Goal: Task Accomplishment & Management: Complete application form

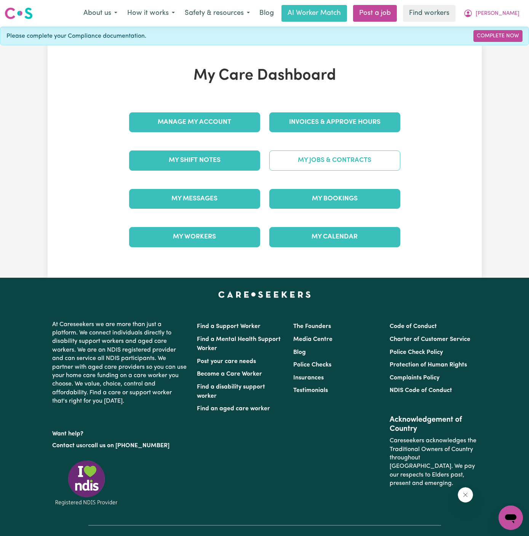
click at [355, 166] on link "My Jobs & Contracts" at bounding box center [334, 160] width 131 height 20
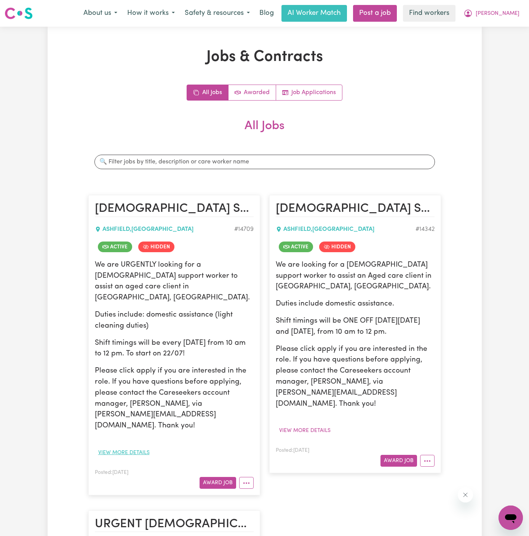
click at [145, 447] on button "View more details" at bounding box center [124, 453] width 58 height 12
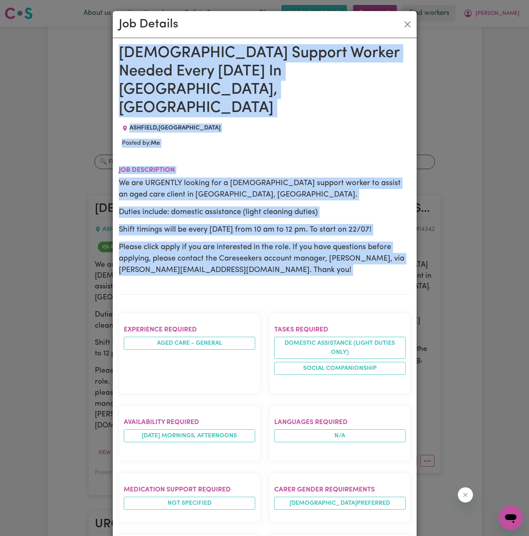
drag, startPoint x: 121, startPoint y: 46, endPoint x: 211, endPoint y: 429, distance: 393.7
click at [211, 429] on div "[DEMOGRAPHIC_DATA] Support Worker Needed Every [DATE] In [GEOGRAPHIC_DATA], [GE…" at bounding box center [265, 420] width 292 height 752
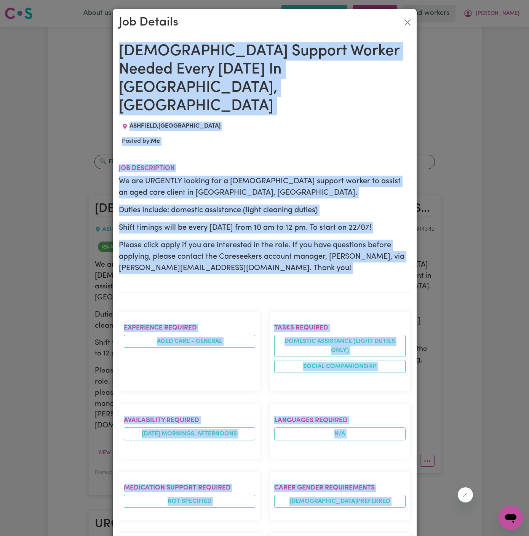
scroll to position [237, 0]
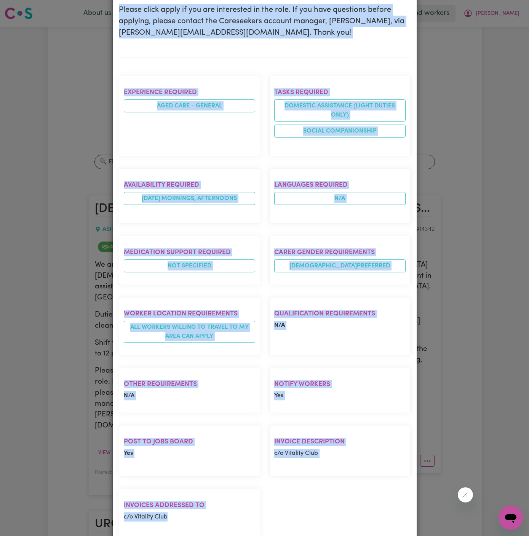
copy div "[DEMOGRAPHIC_DATA] Support Worker Needed Every [DATE] In [GEOGRAPHIC_DATA], [GE…"
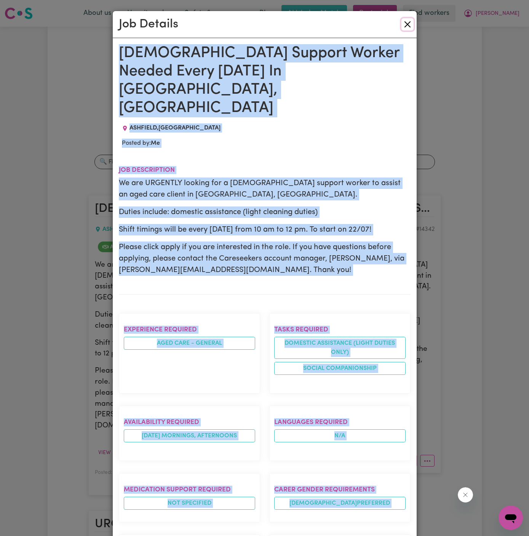
click at [406, 23] on button "Close" at bounding box center [408, 24] width 12 height 12
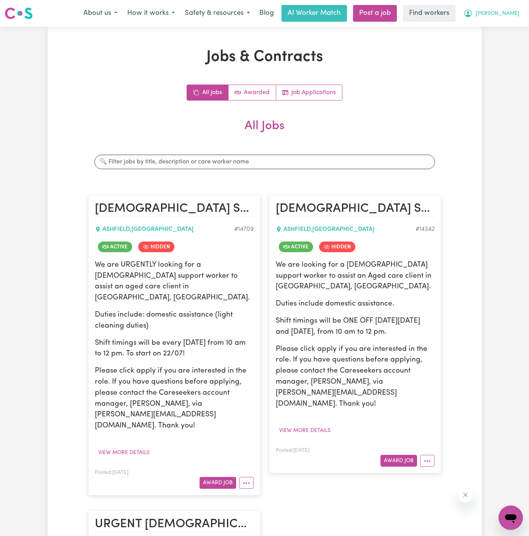
click at [507, 13] on span "[PERSON_NAME]" at bounding box center [498, 14] width 44 height 8
click at [397, 12] on link "Post a job" at bounding box center [375, 13] width 44 height 17
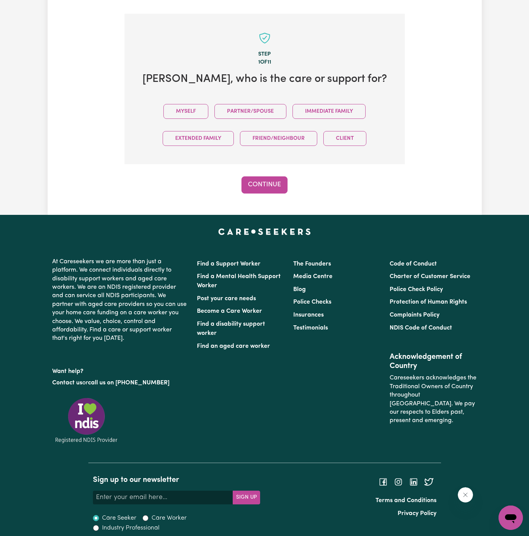
scroll to position [190, 0]
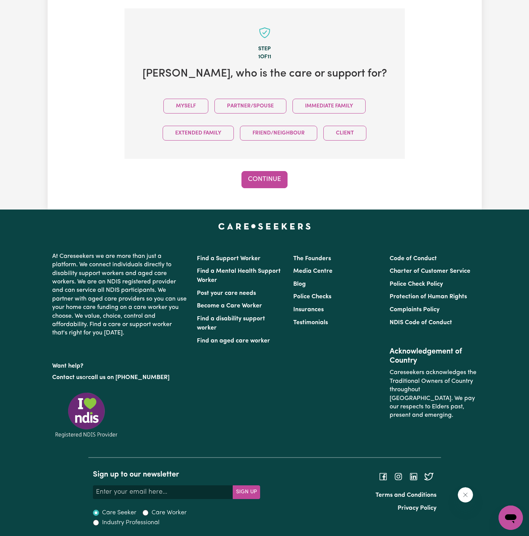
click at [197, 113] on div "Myself Partner/Spouse Immediate Family Extended Family Friend/Neighbour Client" at bounding box center [265, 120] width 256 height 54
click at [194, 106] on button "Myself" at bounding box center [185, 106] width 45 height 15
click at [274, 183] on button "Continue" at bounding box center [265, 179] width 46 height 17
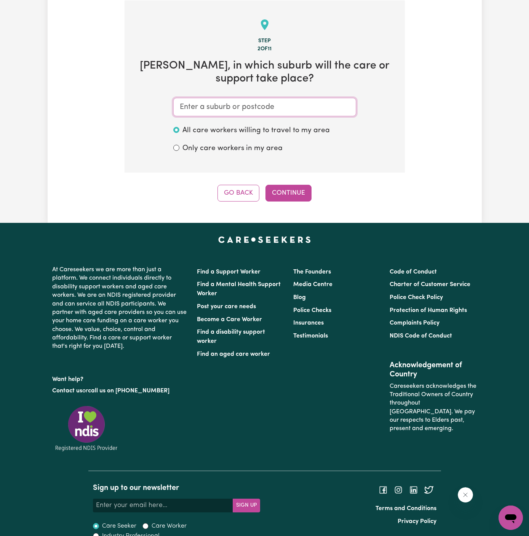
click at [243, 115] on input "text" at bounding box center [264, 107] width 183 height 18
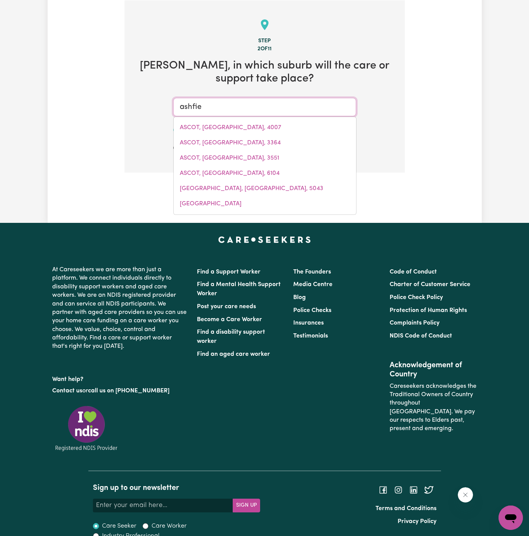
type input "ashfiel"
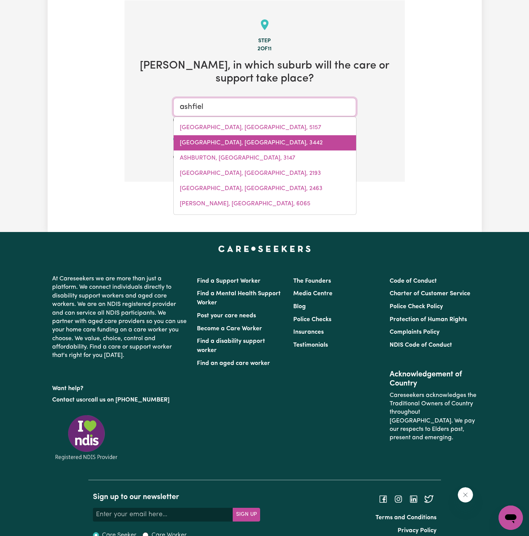
type input "ashfielD, [GEOGRAPHIC_DATA], 2131"
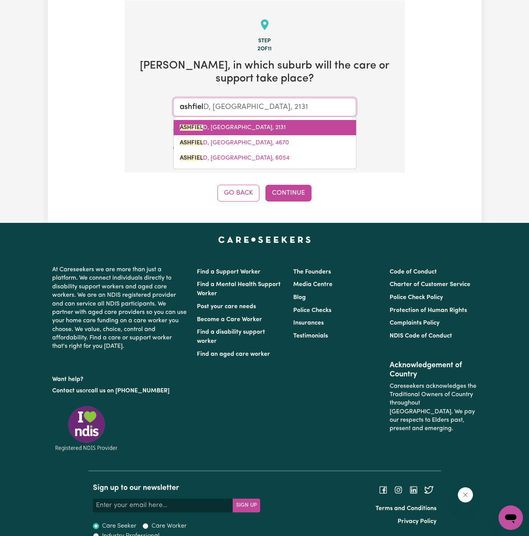
click at [251, 122] on link "ASHFIEL D, [GEOGRAPHIC_DATA], 2131" at bounding box center [265, 127] width 182 height 15
type input "[GEOGRAPHIC_DATA], [GEOGRAPHIC_DATA], 2131"
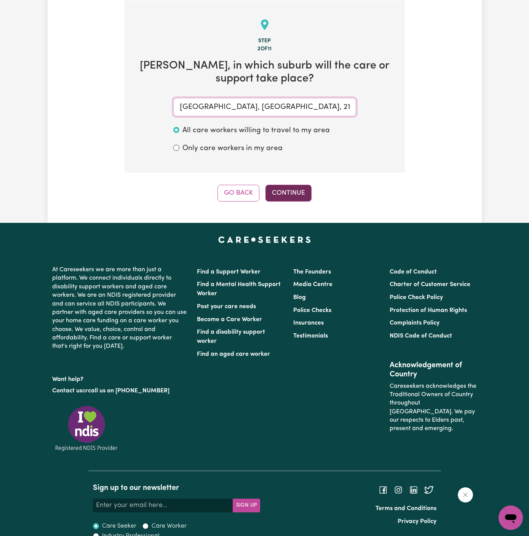
type input "[GEOGRAPHIC_DATA], [GEOGRAPHIC_DATA], 2131"
click at [287, 187] on button "Continue" at bounding box center [289, 193] width 46 height 17
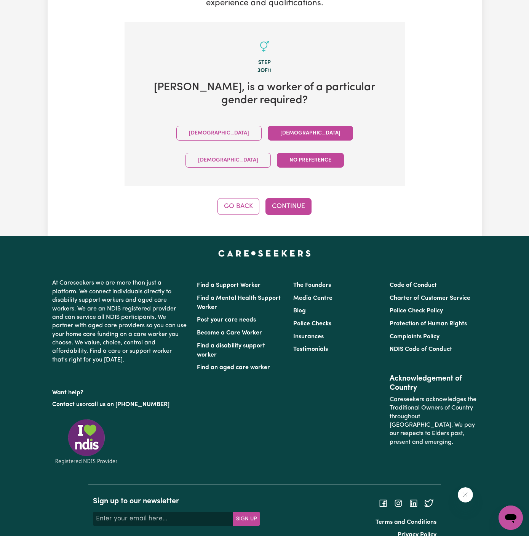
click at [268, 130] on button "[DEMOGRAPHIC_DATA]" at bounding box center [310, 133] width 85 height 15
click at [300, 193] on div "Tell us your care and support requirements Welcome to Careseekers. We are excit…" at bounding box center [265, 44] width 434 height 386
click at [289, 198] on button "Continue" at bounding box center [289, 206] width 46 height 17
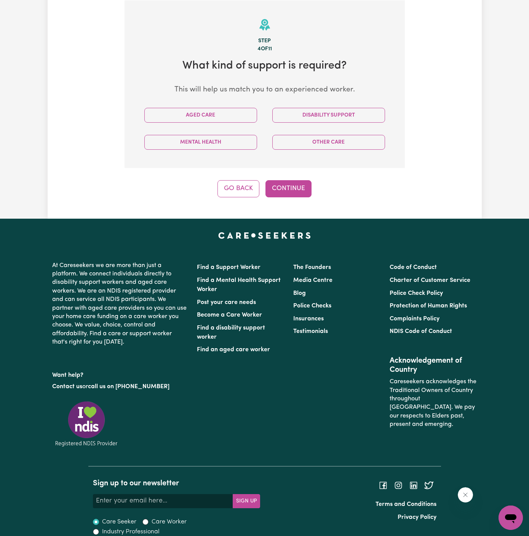
scroll to position [198, 0]
click at [239, 118] on button "Aged Care" at bounding box center [200, 115] width 113 height 15
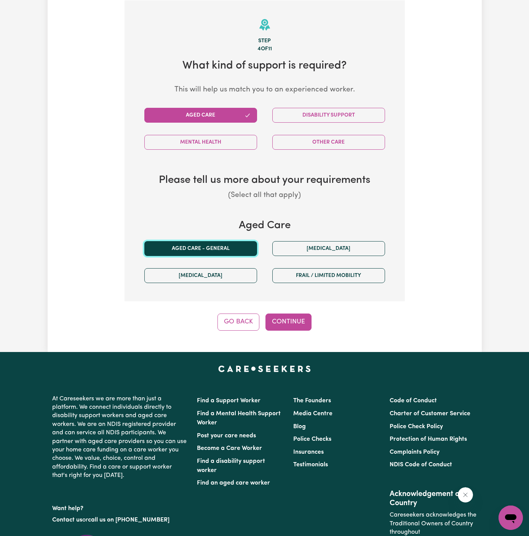
click at [224, 253] on button "Aged care - General" at bounding box center [200, 248] width 113 height 15
click at [291, 323] on button "Continue" at bounding box center [289, 322] width 46 height 17
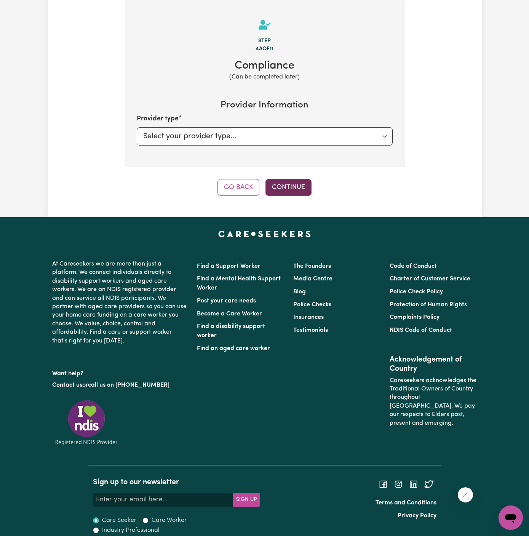
click at [288, 180] on button "Continue" at bounding box center [289, 187] width 46 height 17
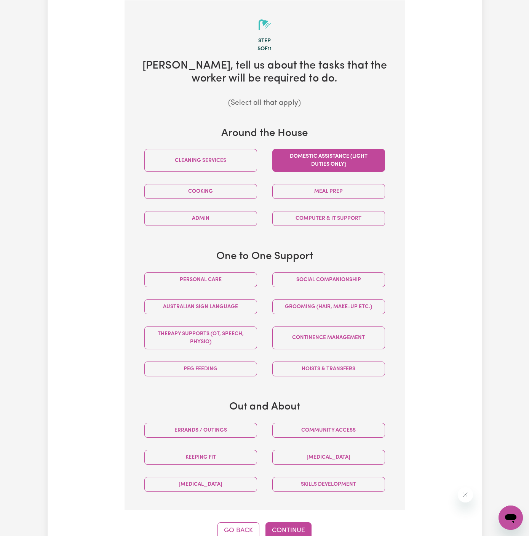
click at [320, 167] on button "Domestic assistance (light duties only)" at bounding box center [328, 160] width 113 height 23
click at [290, 528] on button "Continue" at bounding box center [289, 530] width 46 height 17
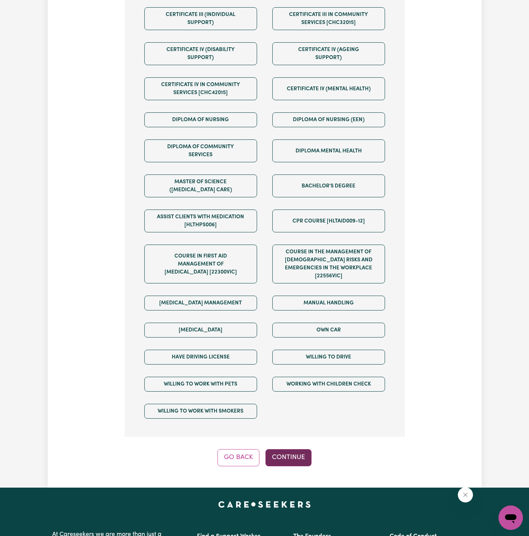
click at [298, 449] on button "Continue" at bounding box center [289, 457] width 46 height 17
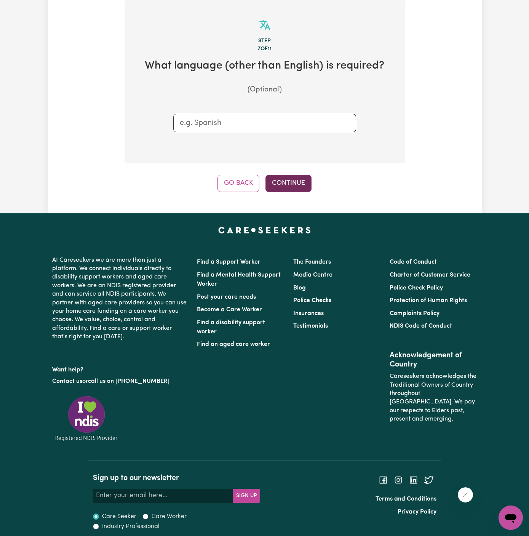
click at [295, 190] on button "Continue" at bounding box center [289, 183] width 46 height 17
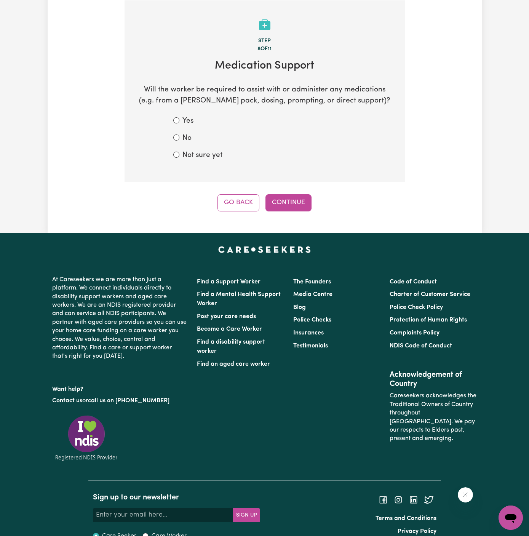
click at [199, 156] on label "Not sure yet" at bounding box center [202, 155] width 40 height 11
click at [179, 156] on input "Not sure yet" at bounding box center [176, 155] width 6 height 6
radio input "true"
click at [185, 144] on form "Yes No Not sure yet" at bounding box center [264, 138] width 183 height 45
click at [186, 138] on label "No" at bounding box center [186, 138] width 9 height 11
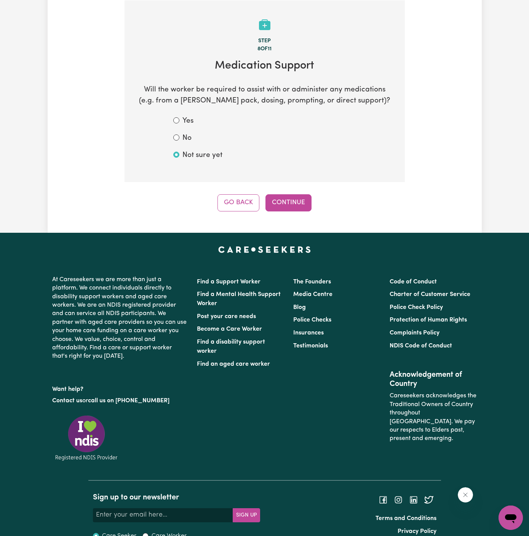
click at [179, 138] on input "No" at bounding box center [176, 137] width 6 height 6
radio input "true"
click at [295, 200] on button "Continue" at bounding box center [289, 202] width 46 height 17
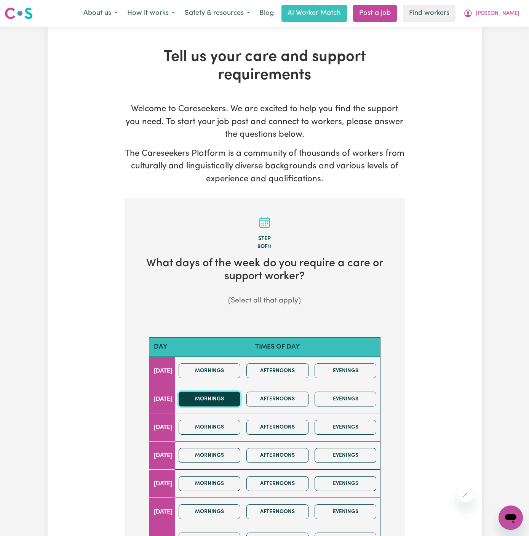
drag, startPoint x: 242, startPoint y: 399, endPoint x: 247, endPoint y: 399, distance: 5.3
click at [241, 399] on button "Mornings" at bounding box center [210, 399] width 62 height 15
click at [273, 398] on button "Afternoons" at bounding box center [277, 399] width 62 height 15
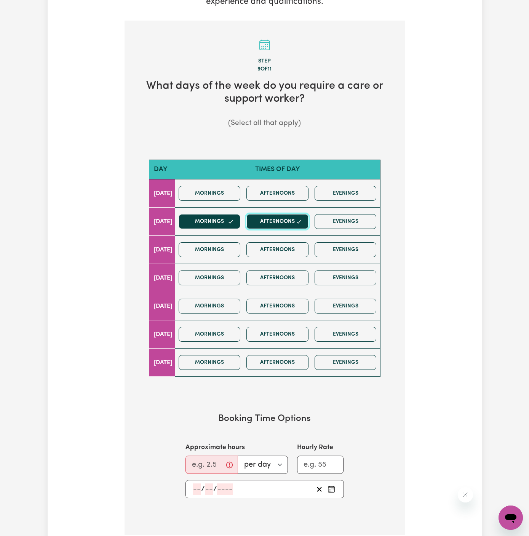
scroll to position [207, 0]
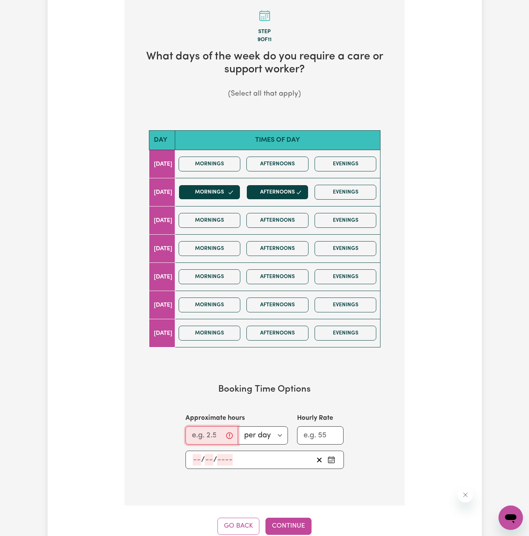
click at [213, 426] on input "Approximate hours" at bounding box center [212, 435] width 53 height 18
type input "2"
click at [198, 456] on input "number" at bounding box center [197, 459] width 8 height 11
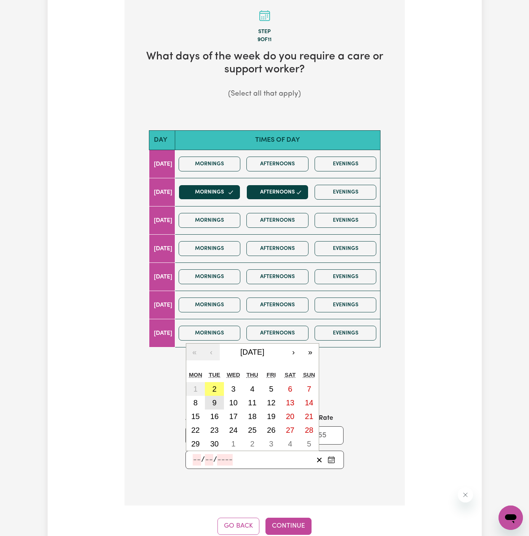
click at [214, 404] on button "9" at bounding box center [214, 403] width 19 height 14
type input "[DATE]"
type input "9"
type input "2025"
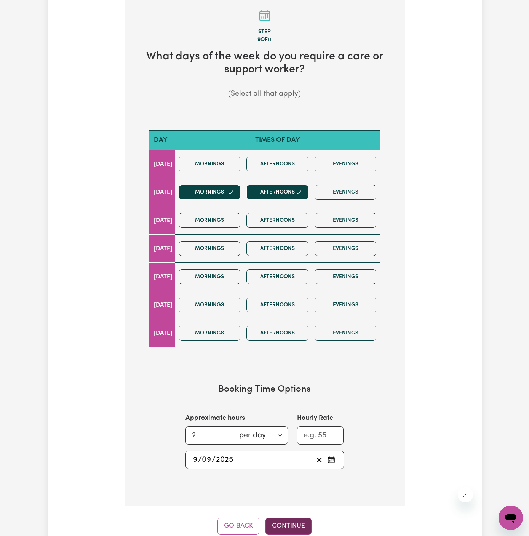
click at [290, 525] on button "Continue" at bounding box center [289, 526] width 46 height 17
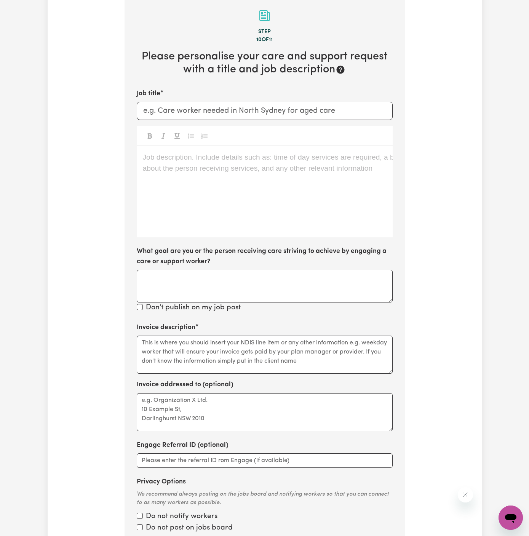
scroll to position [198, 0]
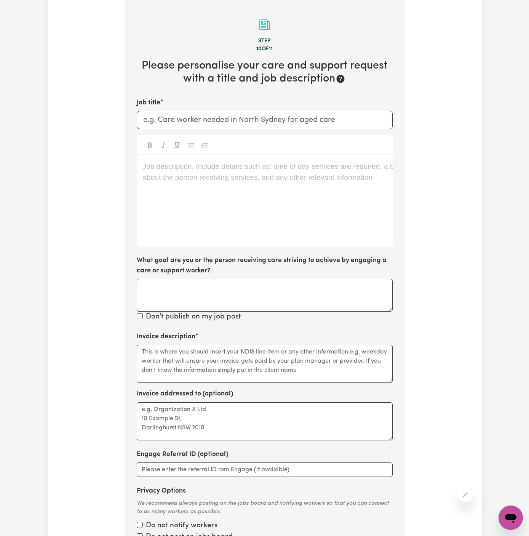
click at [234, 178] on div "Job description. Include details such as: time of day services are required, a …" at bounding box center [265, 200] width 256 height 91
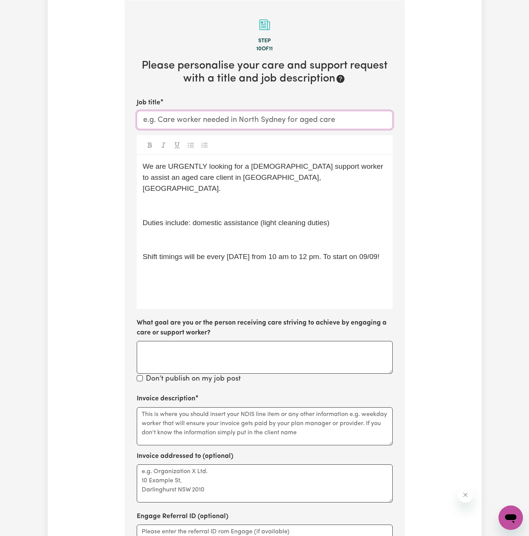
click at [234, 115] on input "Job title" at bounding box center [265, 120] width 256 height 18
drag, startPoint x: 305, startPoint y: 150, endPoint x: 290, endPoint y: 168, distance: 23.8
click at [290, 168] on div "Job title [DEMOGRAPHIC_DATA] Support Worker Needed In We are URGENTLY looking f…" at bounding box center [265, 241] width 256 height 287
click at [290, 168] on span "We are URGENTLY looking for a [DEMOGRAPHIC_DATA] support worker to assist an ag…" at bounding box center [264, 177] width 243 height 30
drag, startPoint x: 230, startPoint y: 179, endPoint x: 186, endPoint y: 176, distance: 45.0
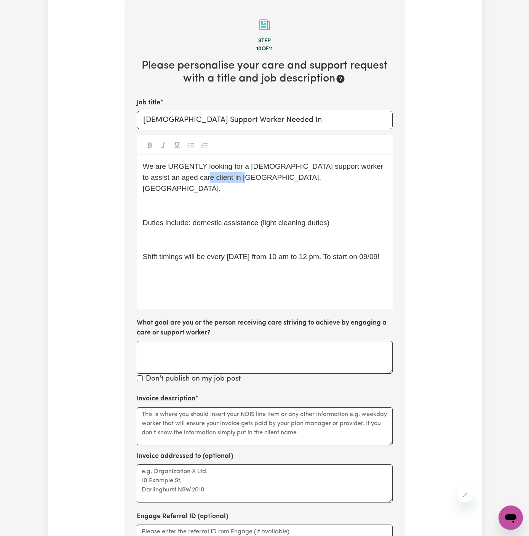
click at [186, 176] on span "We are URGENTLY looking for a [DEMOGRAPHIC_DATA] support worker to assist an ag…" at bounding box center [264, 177] width 243 height 30
copy span "[GEOGRAPHIC_DATA], [GEOGRAPHIC_DATA]"
click at [305, 128] on input "[DEMOGRAPHIC_DATA] Support Worker Needed In" at bounding box center [265, 120] width 256 height 18
paste input "[GEOGRAPHIC_DATA], [GEOGRAPHIC_DATA]"
type input "[DEMOGRAPHIC_DATA] Support Worker Needed In [GEOGRAPHIC_DATA], [GEOGRAPHIC_DATA]"
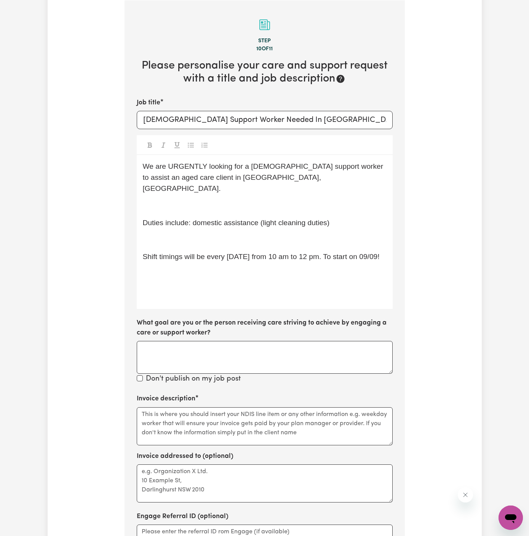
click at [227, 187] on div "We are URGENTLY looking for a [DEMOGRAPHIC_DATA] support worker to assist an ag…" at bounding box center [265, 232] width 256 height 154
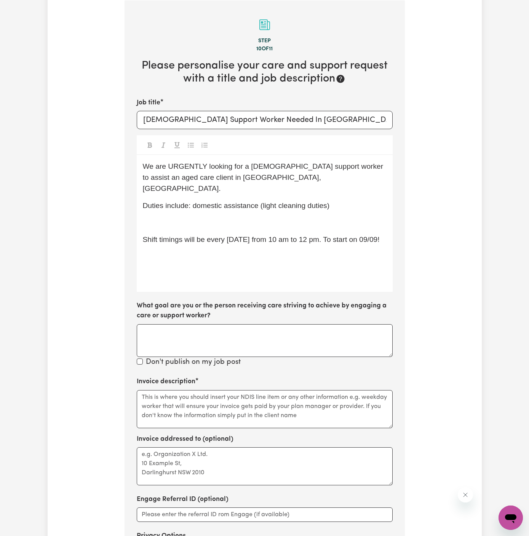
click at [227, 218] on p "﻿" at bounding box center [265, 223] width 244 height 11
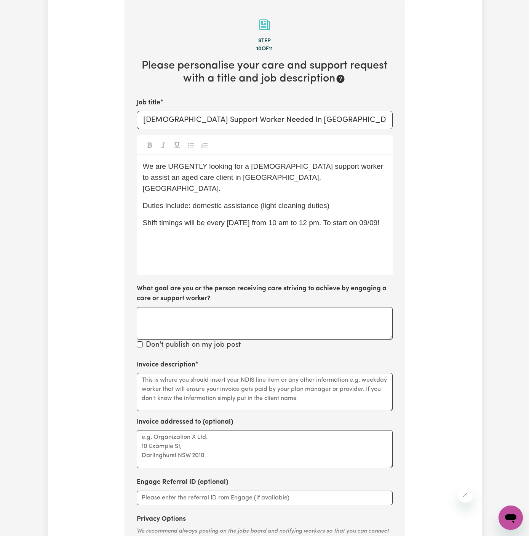
click at [230, 234] on p "﻿" at bounding box center [265, 239] width 244 height 11
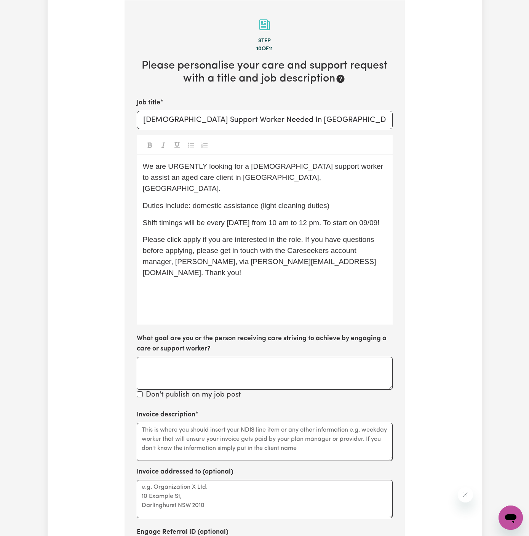
click at [286, 219] on span "Shift timings will be every [DATE] from 10 am to 12 pm. To start on 09/09!" at bounding box center [261, 223] width 237 height 8
click at [194, 235] on span "Please click apply if you are interested in the role. If you have questions bef…" at bounding box center [260, 255] width 234 height 41
click at [208, 285] on p "﻿" at bounding box center [265, 290] width 244 height 11
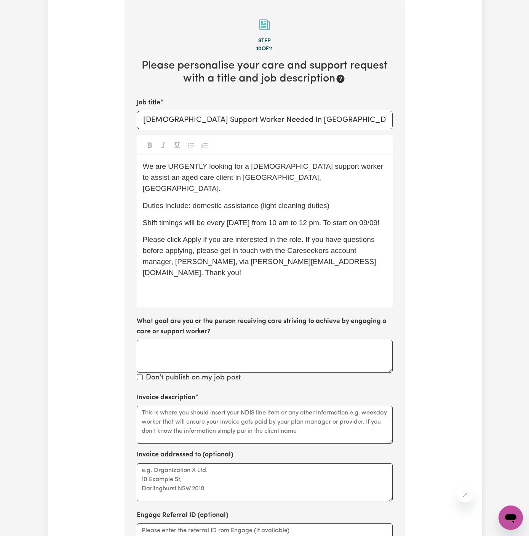
click at [205, 277] on div "We are URGENTLY looking for a [DEMOGRAPHIC_DATA] support worker to assist an ag…" at bounding box center [265, 231] width 256 height 152
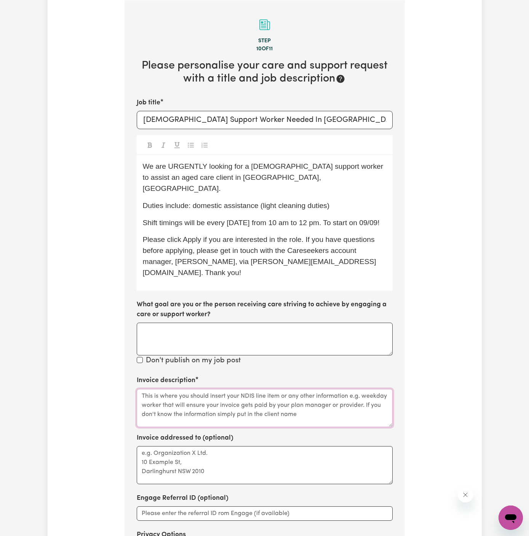
click at [271, 389] on textarea "Invoice description" at bounding box center [265, 408] width 256 height 38
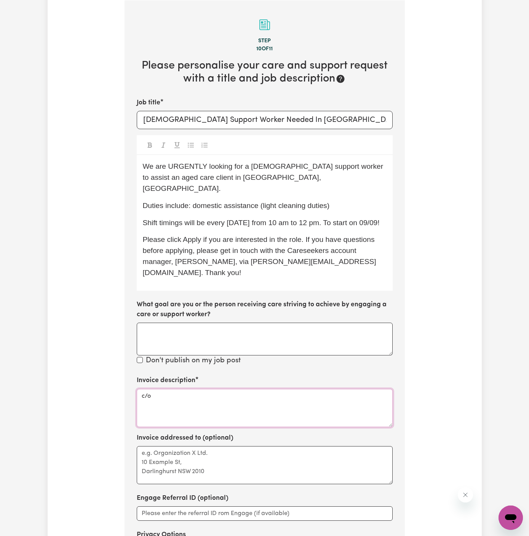
paste textarea "Vitality Club"
click at [167, 389] on textarea "c/o Vitality Club" at bounding box center [265, 408] width 256 height 38
type textarea "c/o Vitality Club"
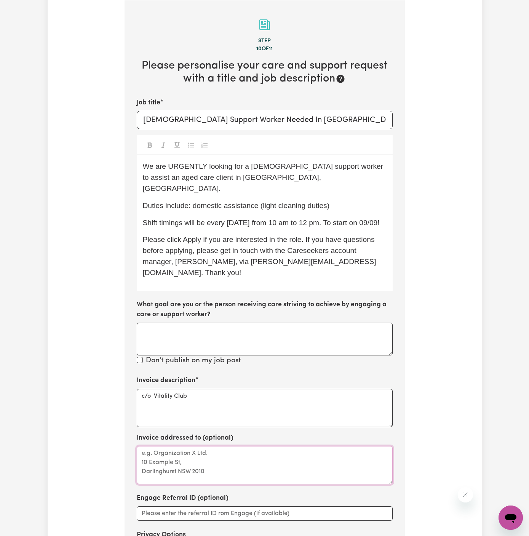
click at [179, 450] on textarea "Invoice addressed to (optional)" at bounding box center [265, 465] width 256 height 38
paste textarea "c/o Vitality Club"
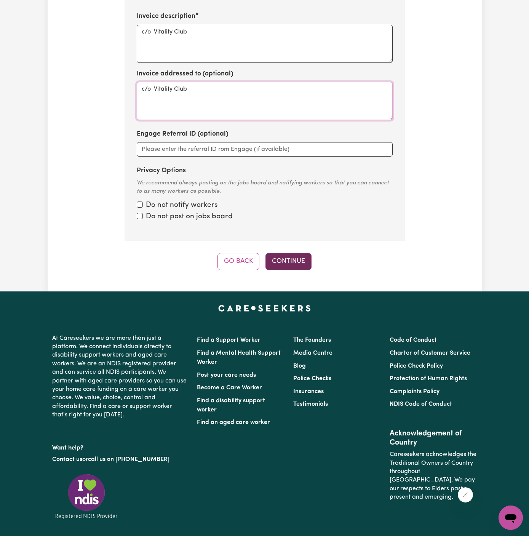
type textarea "c/o Vitality Club"
click at [286, 253] on button "Continue" at bounding box center [289, 261] width 46 height 17
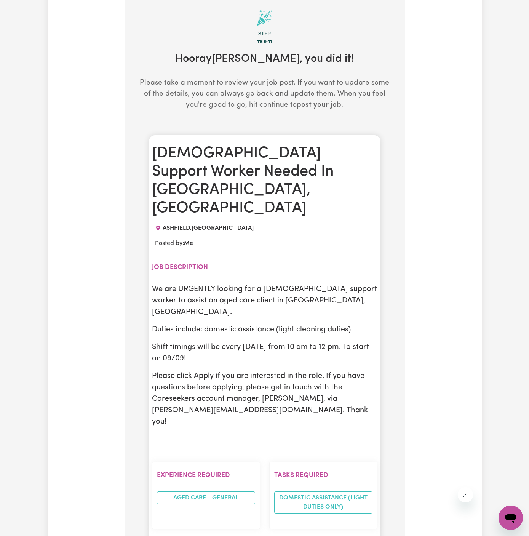
scroll to position [198, 0]
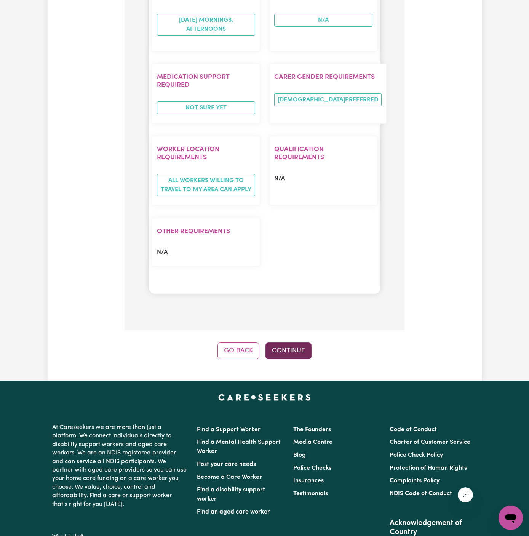
click at [293, 342] on button "Continue" at bounding box center [289, 350] width 46 height 17
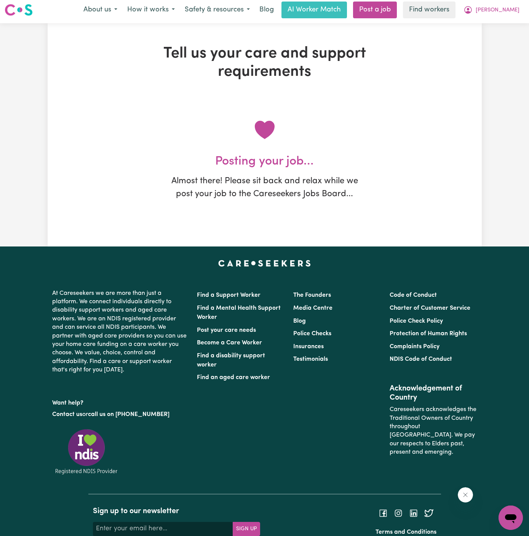
scroll to position [0, 0]
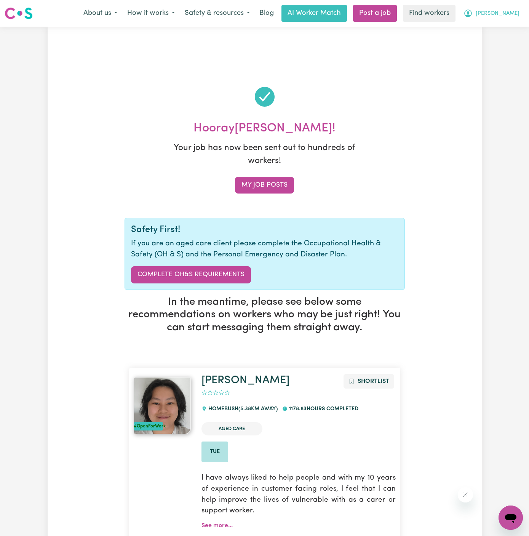
click at [509, 14] on span "[PERSON_NAME]" at bounding box center [498, 14] width 44 height 8
click at [507, 29] on link "My Dashboard" at bounding box center [494, 29] width 60 height 14
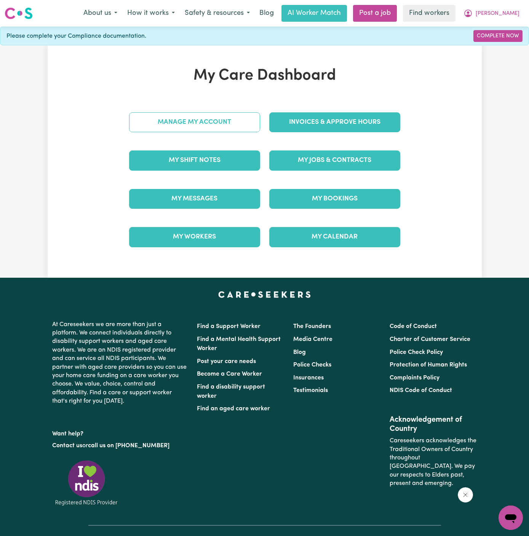
click at [221, 121] on link "Manage My Account" at bounding box center [194, 122] width 131 height 20
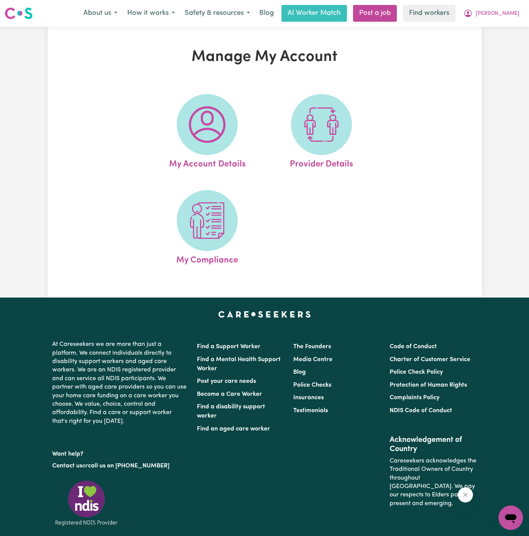
click at [221, 121] on img at bounding box center [207, 124] width 37 height 37
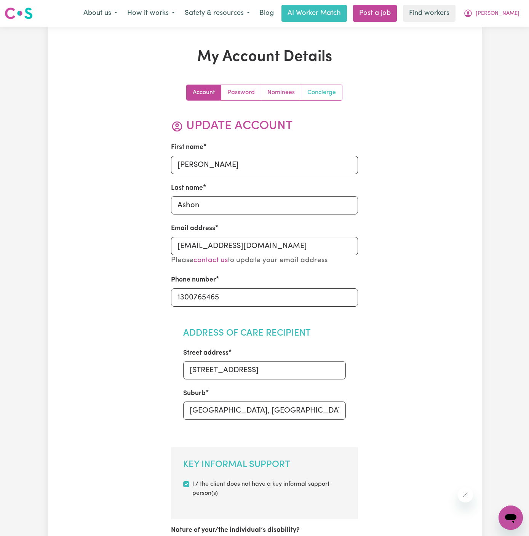
click at [318, 96] on link "Concierge" at bounding box center [321, 92] width 41 height 15
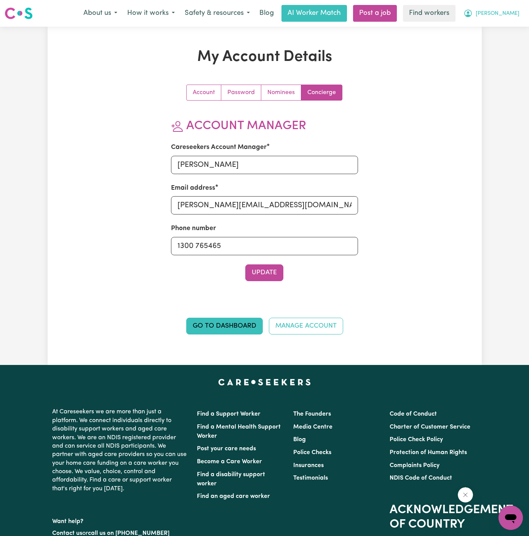
click at [516, 9] on button "[PERSON_NAME]" at bounding box center [492, 13] width 66 height 16
click at [507, 23] on link "My Dashboard" at bounding box center [494, 29] width 60 height 14
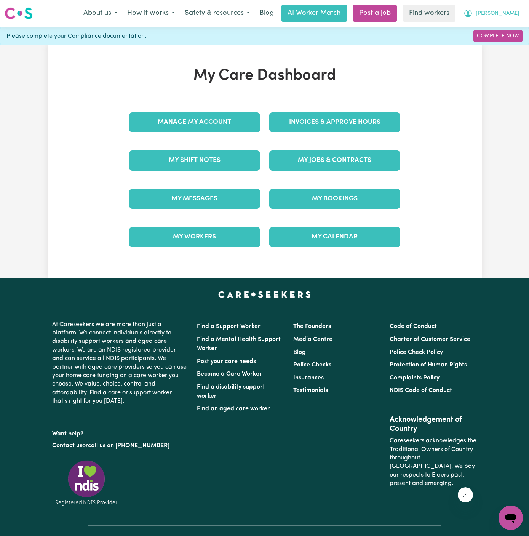
click at [509, 15] on span "[PERSON_NAME]" at bounding box center [498, 14] width 44 height 8
click at [508, 46] on link "Logout" at bounding box center [494, 44] width 60 height 14
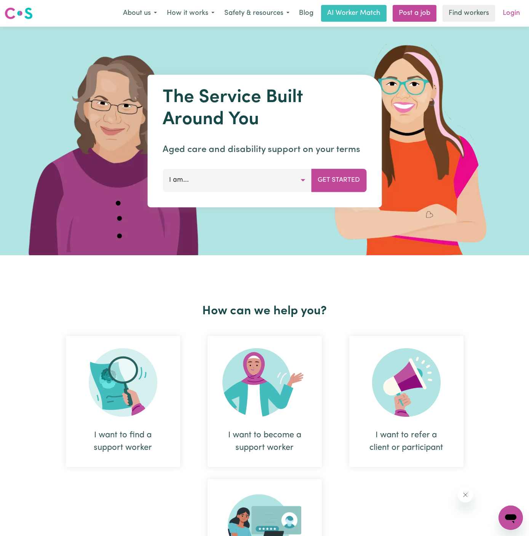
click at [507, 11] on link "Login" at bounding box center [511, 13] width 26 height 17
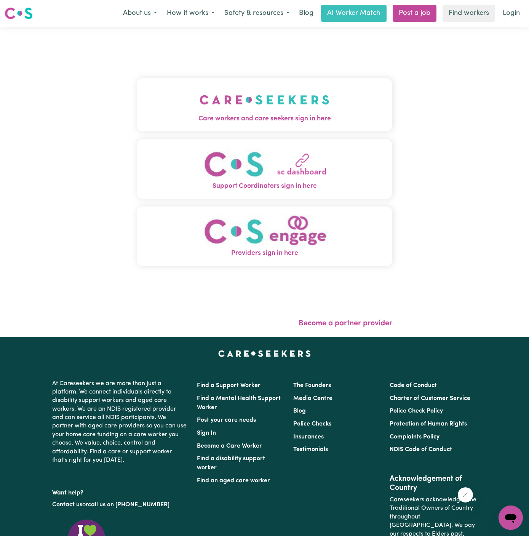
click at [266, 123] on span "Care workers and care seekers sign in here" at bounding box center [265, 119] width 256 height 10
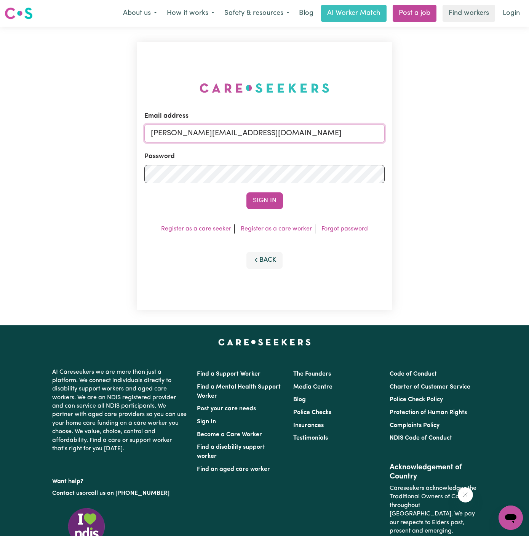
click at [335, 132] on input "[PERSON_NAME][EMAIL_ADDRESS][DOMAIN_NAME]" at bounding box center [264, 133] width 240 height 18
drag, startPoint x: 190, startPoint y: 133, endPoint x: 463, endPoint y: 133, distance: 273.5
click at [463, 133] on div "Email address [EMAIL_ADDRESS][PERSON_NAME][DOMAIN_NAME] Password Sign In Regist…" at bounding box center [264, 176] width 529 height 299
type input "[EMAIL_ADDRESS][PERSON_NAME][DOMAIN_NAME]"
click at [246, 192] on button "Sign In" at bounding box center [264, 200] width 37 height 17
